Goal: Information Seeking & Learning: Learn about a topic

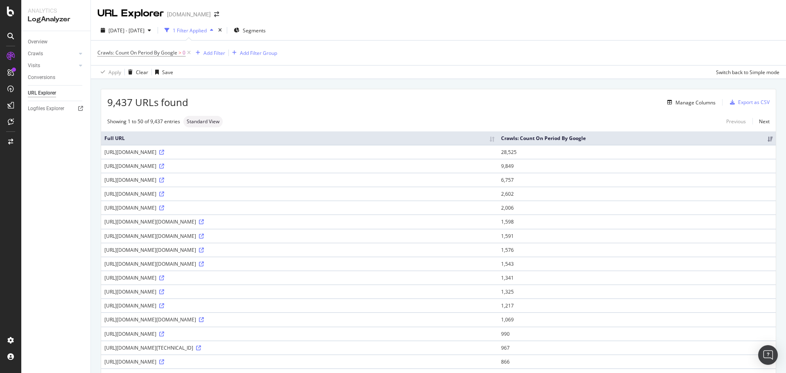
drag, startPoint x: 160, startPoint y: 281, endPoint x: 202, endPoint y: 284, distance: 42.3
click at [202, 281] on div "[URL][DOMAIN_NAME]" at bounding box center [299, 277] width 390 height 7
click at [136, 294] on td "[URL][DOMAIN_NAME]" at bounding box center [299, 291] width 397 height 14
drag, startPoint x: 126, startPoint y: 301, endPoint x: 595, endPoint y: 293, distance: 468.4
click at [498, 293] on td "[URL][DOMAIN_NAME]" at bounding box center [299, 291] width 397 height 14
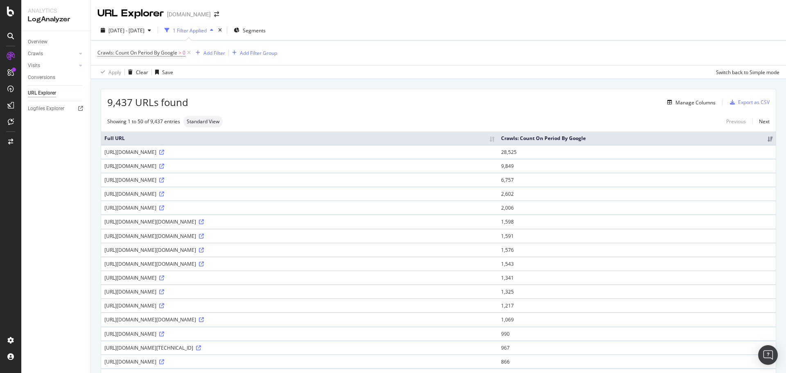
drag, startPoint x: 142, startPoint y: 316, endPoint x: 255, endPoint y: 312, distance: 113.0
click at [255, 309] on div "[URL][DOMAIN_NAME]" at bounding box center [299, 305] width 390 height 7
drag, startPoint x: 210, startPoint y: 329, endPoint x: 100, endPoint y: 325, distance: 109.8
click at [104, 324] on td "[URL][DOMAIN_NAME][DOMAIN_NAME]" at bounding box center [299, 319] width 397 height 14
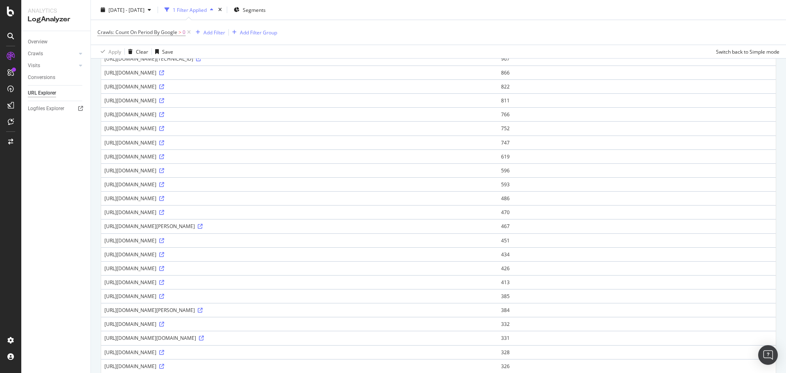
scroll to position [246, 0]
